Goal: Task Accomplishment & Management: Use online tool/utility

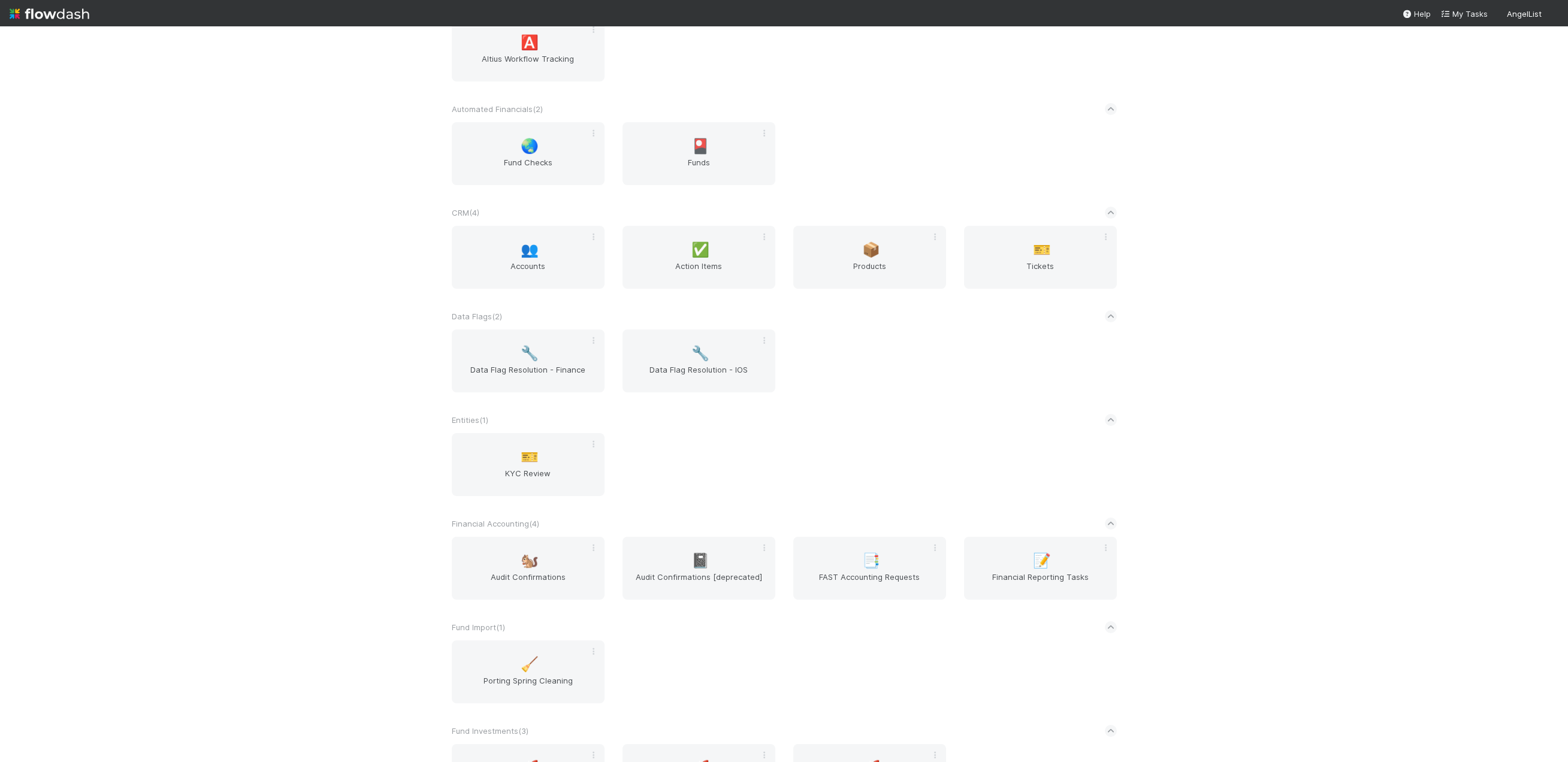
scroll to position [300, 0]
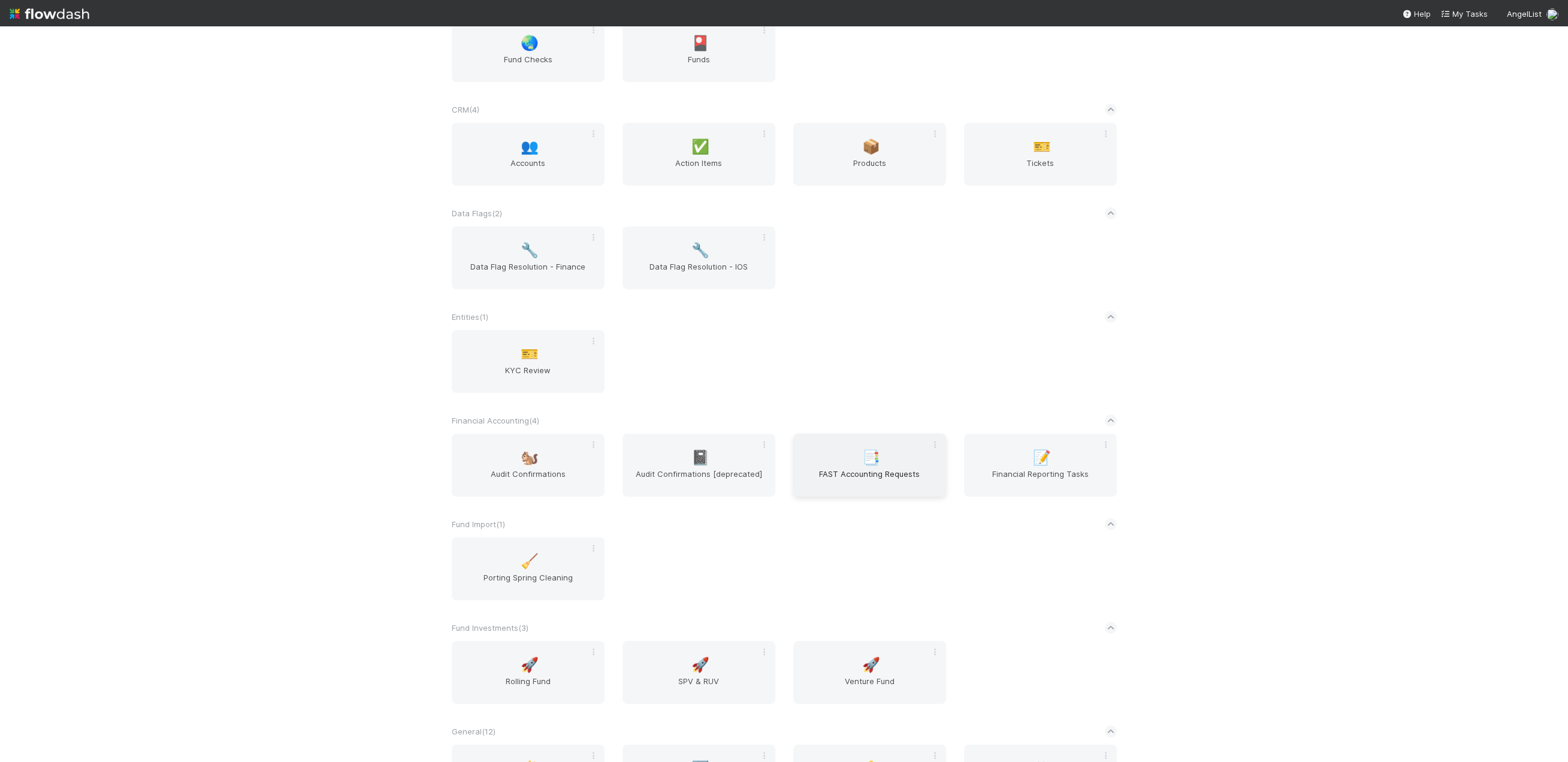
click at [901, 466] on div "📑 FAST Accounting Requests" at bounding box center [869, 465] width 153 height 63
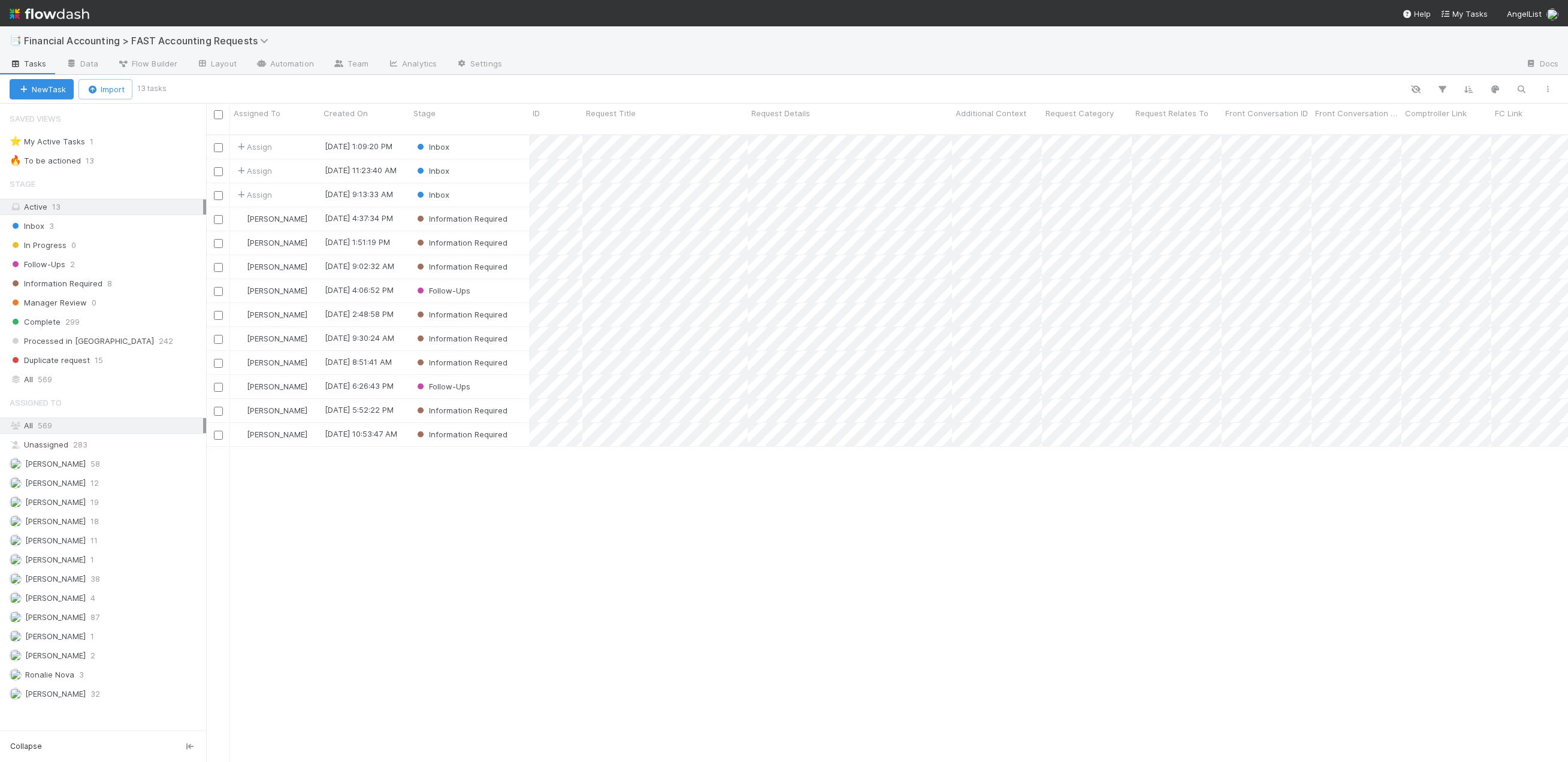
scroll to position [628, 1353]
click at [496, 515] on div "Assign [DATE] 1:09:20 PM Inbox 0 0 0 0 [DATE] 1:09:20 PM Assign [DATE] 11:23:40…" at bounding box center [886, 454] width 1362 height 637
click at [499, 183] on div "Inbox" at bounding box center [469, 194] width 119 height 23
